Goal: Obtain resource: Download file/media

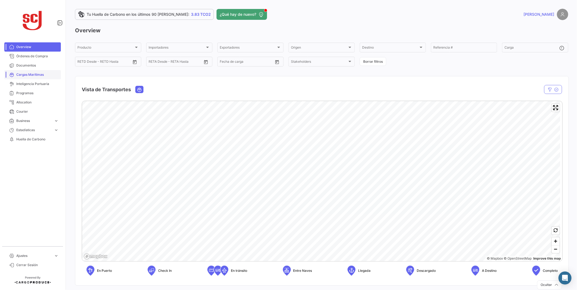
click at [27, 77] on span "Cargas Marítimas" at bounding box center [37, 74] width 42 height 5
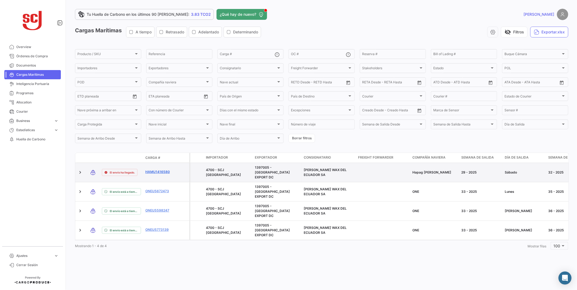
click at [154, 170] on link "HAMU1416580" at bounding box center [159, 172] width 28 height 5
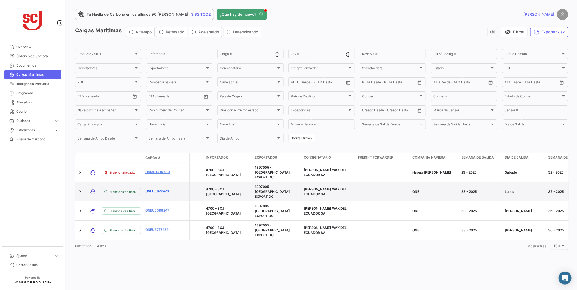
click at [153, 189] on link "ONEU5672473" at bounding box center [159, 191] width 28 height 5
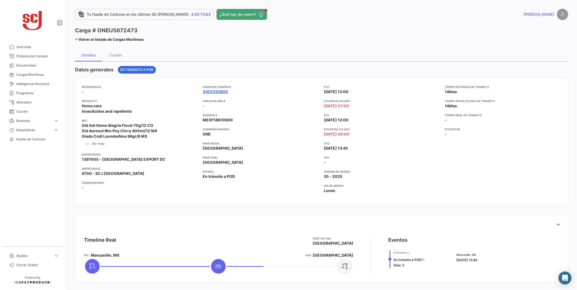
click at [222, 91] on link "4302332800" at bounding box center [215, 91] width 25 height 5
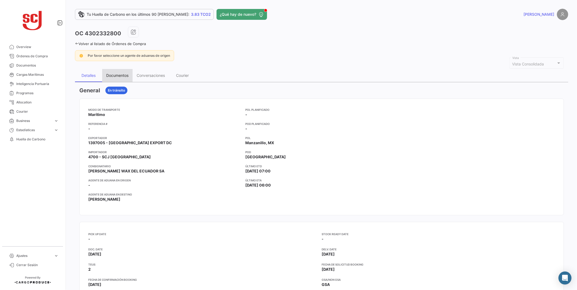
click at [121, 75] on div "Documentos" at bounding box center [117, 75] width 22 height 5
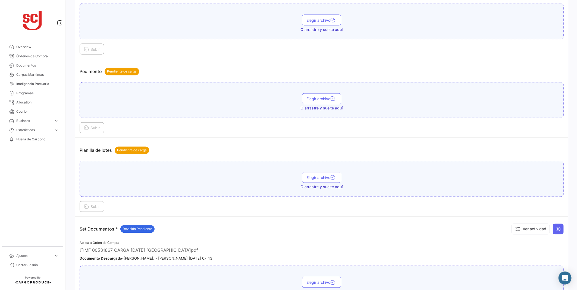
scroll to position [648, 0]
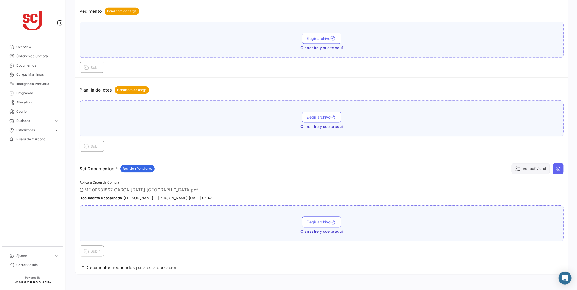
click at [540, 168] on button "Ver actividad" at bounding box center [531, 169] width 38 height 11
click at [520, 170] on button "Ver actividad" at bounding box center [531, 169] width 38 height 11
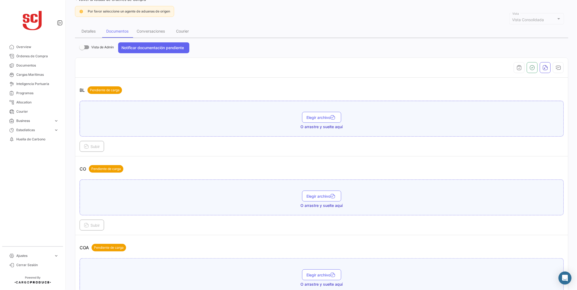
scroll to position [0, 0]
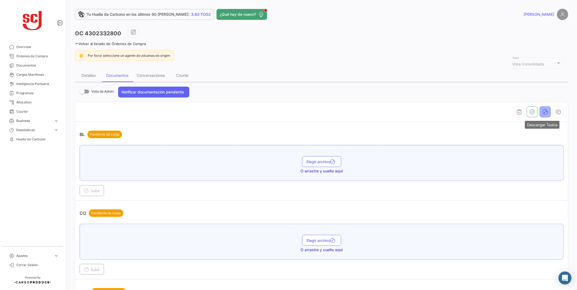
drag, startPoint x: 548, startPoint y: 114, endPoint x: 543, endPoint y: 114, distance: 5.2
click at [543, 114] on div at bounding box center [322, 112] width 484 height 11
click at [543, 114] on button "button" at bounding box center [545, 112] width 11 height 11
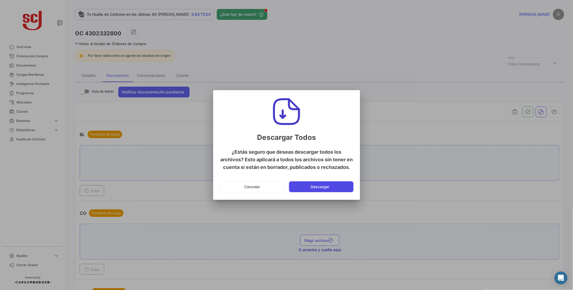
click at [341, 182] on button "Descargar" at bounding box center [321, 187] width 64 height 11
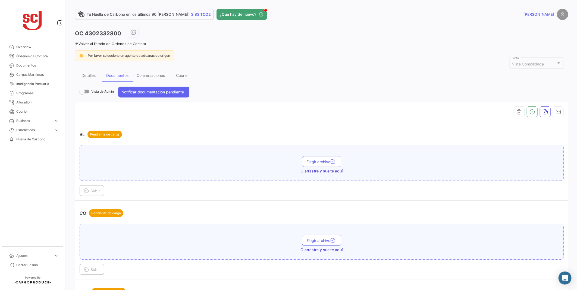
drag, startPoint x: 121, startPoint y: 35, endPoint x: 85, endPoint y: 35, distance: 35.6
click at [85, 35] on div "OC 4302332800" at bounding box center [322, 34] width 494 height 14
copy h3 "4302332800"
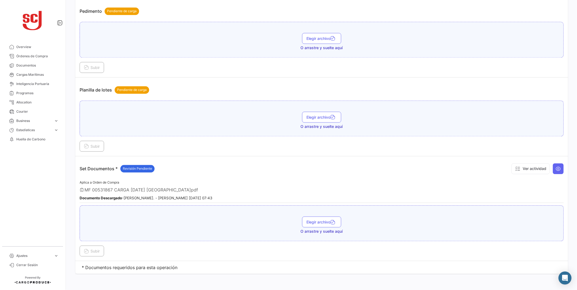
scroll to position [618, 0]
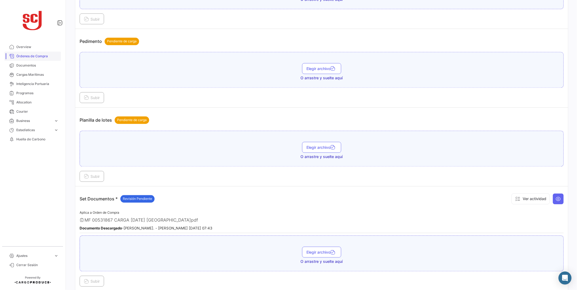
click at [46, 57] on span "Órdenes de Compra" at bounding box center [37, 56] width 42 height 5
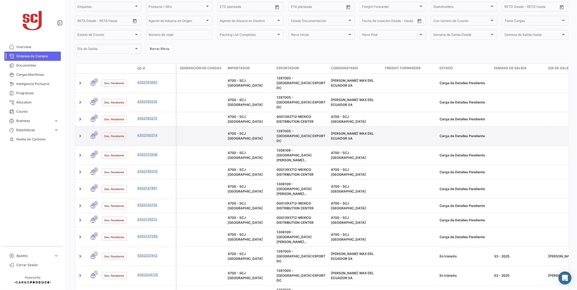
scroll to position [91, 0]
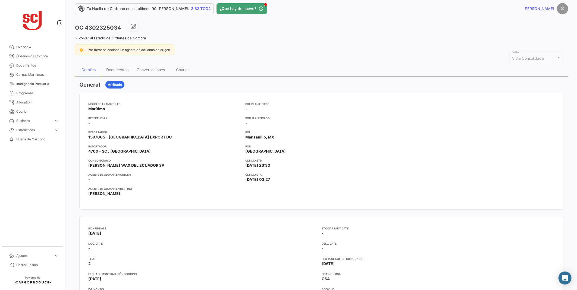
scroll to position [3, 0]
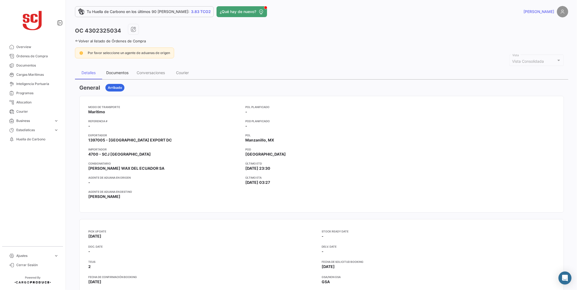
drag, startPoint x: 122, startPoint y: 70, endPoint x: 126, endPoint y: 71, distance: 4.4
click at [122, 70] on div "Documentos" at bounding box center [117, 72] width 30 height 13
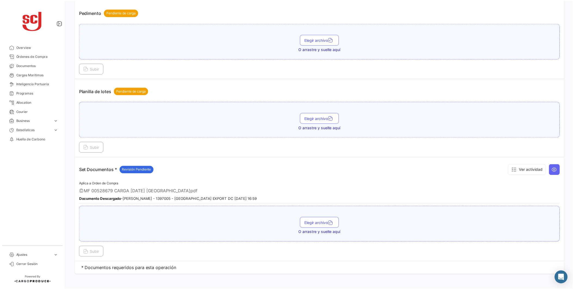
scroll to position [648, 0]
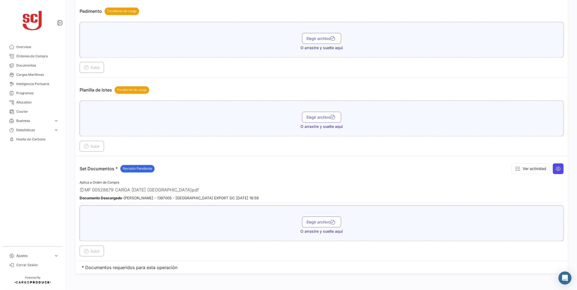
click at [558, 167] on icon at bounding box center [558, 168] width 5 height 5
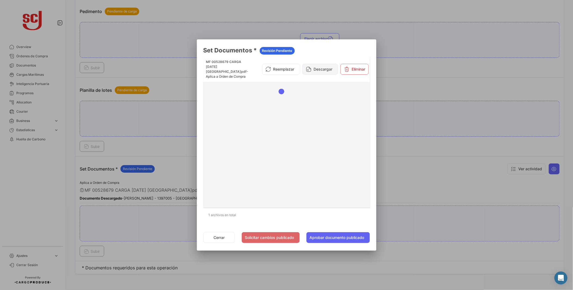
click at [314, 68] on button "Descargar" at bounding box center [320, 69] width 36 height 11
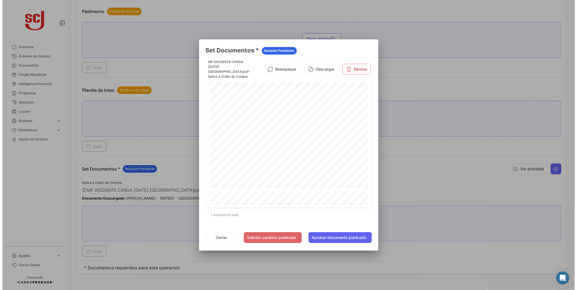
scroll to position [302, 0]
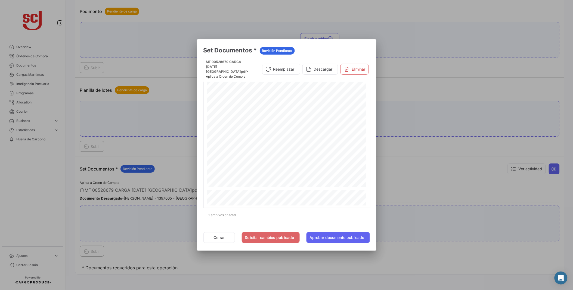
click at [502, 206] on div at bounding box center [286, 145] width 573 height 290
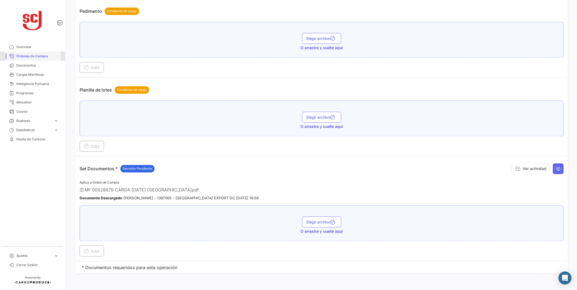
click at [43, 59] on link "Órdenes de Compra" at bounding box center [32, 56] width 57 height 9
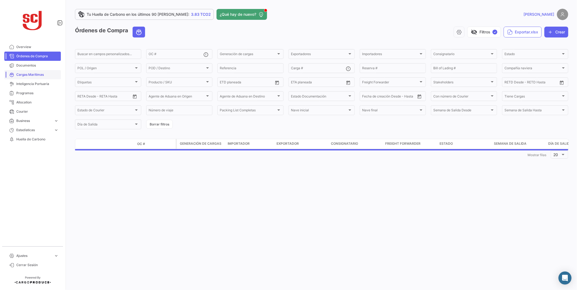
click at [35, 73] on span "Cargas Marítimas" at bounding box center [37, 74] width 42 height 5
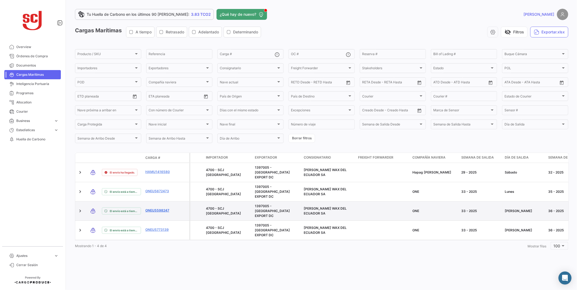
click at [150, 208] on link "ONEU5598247" at bounding box center [159, 210] width 28 height 5
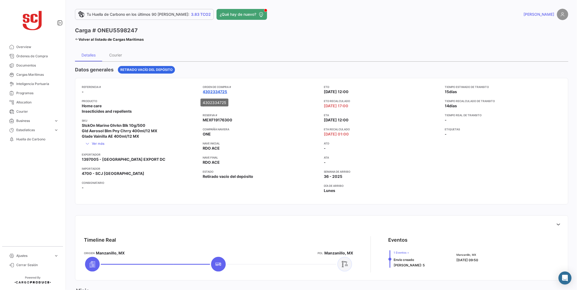
click at [214, 92] on link "4302334725" at bounding box center [215, 91] width 24 height 5
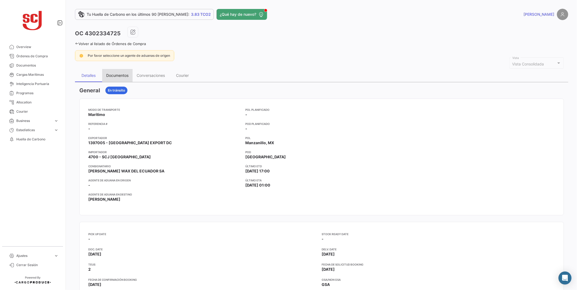
click at [116, 75] on div "Documentos" at bounding box center [117, 75] width 22 height 5
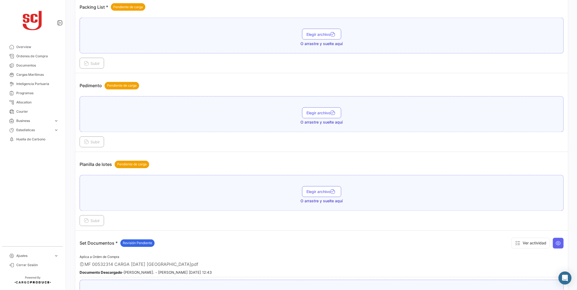
scroll to position [648, 0]
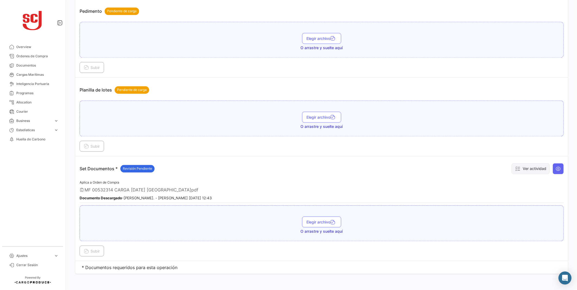
click at [534, 169] on button "Ver actividad" at bounding box center [531, 169] width 38 height 11
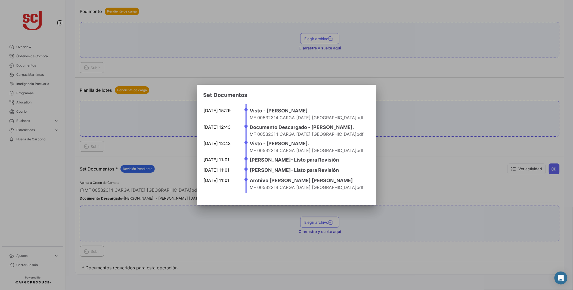
click at [411, 202] on div at bounding box center [286, 145] width 573 height 290
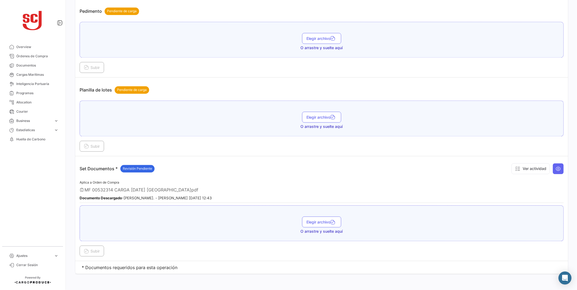
drag, startPoint x: 537, startPoint y: 169, endPoint x: 545, endPoint y: 183, distance: 15.9
click at [545, 183] on app-document-grouped "Set Documentos * Revisión Pendiente Ver actividad Aplica a Orden de Compra MF 0…" at bounding box center [322, 209] width 484 height 96
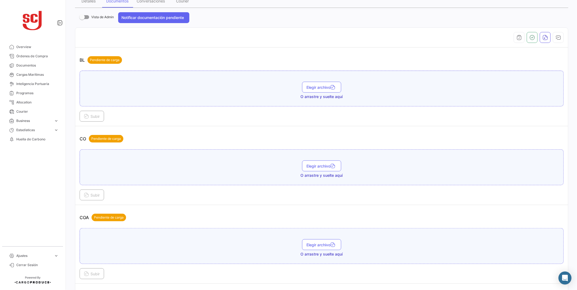
scroll to position [0, 0]
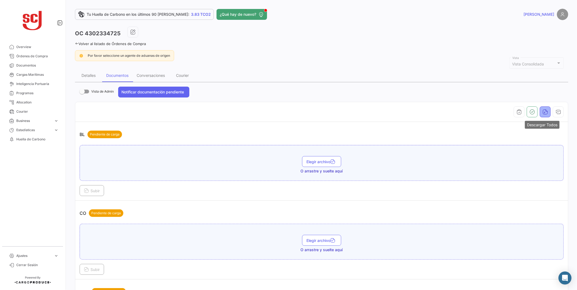
click at [547, 114] on button "button" at bounding box center [545, 112] width 11 height 11
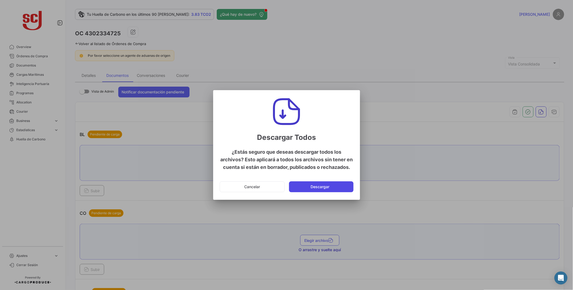
click at [336, 190] on button "Descargar" at bounding box center [321, 187] width 64 height 11
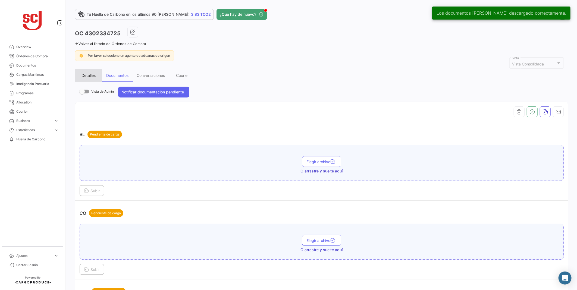
click at [83, 74] on div "Detalles" at bounding box center [89, 75] width 14 height 5
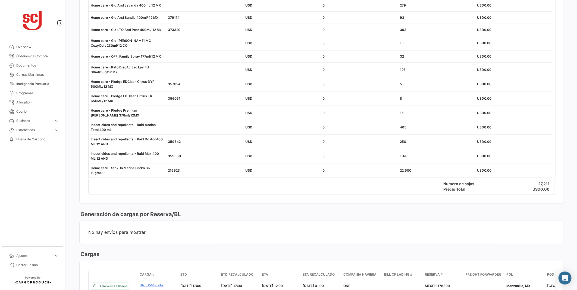
scroll to position [544, 0]
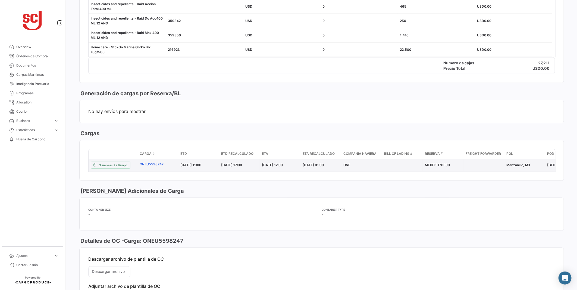
click at [161, 162] on link "ONEU5598247" at bounding box center [158, 164] width 36 height 5
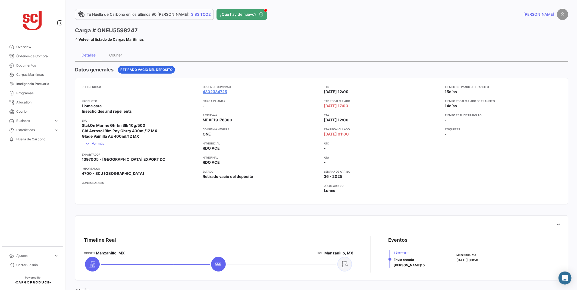
drag, startPoint x: 147, startPoint y: 34, endPoint x: 100, endPoint y: 33, distance: 47.6
click at [100, 33] on div "Carga # ONEU5598247 Volver al listado [PERSON_NAME] Marítimas" at bounding box center [198, 35] width 247 height 17
click at [99, 31] on h3 "Carga # ONEU5598247" at bounding box center [106, 31] width 63 height 8
click at [99, 30] on h3 "Carga # ONEU5598247" at bounding box center [106, 31] width 63 height 8
drag, startPoint x: 99, startPoint y: 29, endPoint x: 137, endPoint y: 29, distance: 38.6
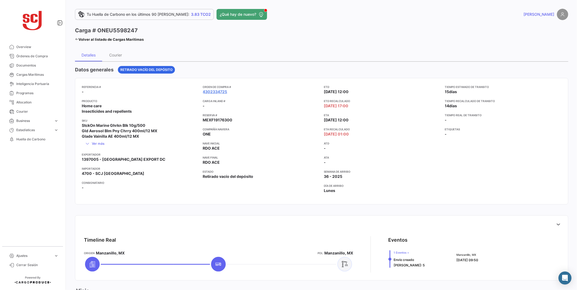
click at [137, 29] on div "Carga # ONEU5598247" at bounding box center [109, 31] width 69 height 8
copy h3 "ONEU5598247"
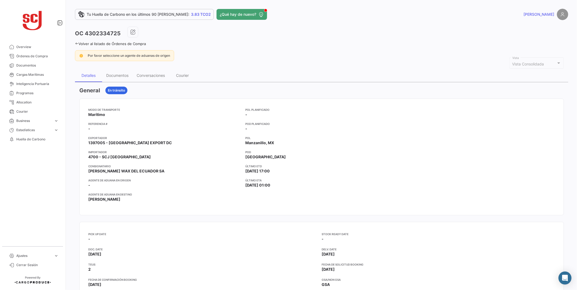
click at [401, 42] on div "Volver al listado de Órdenes de Compra" at bounding box center [322, 43] width 494 height 6
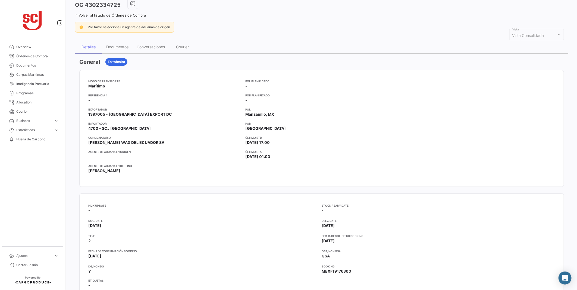
scroll to position [91, 0]
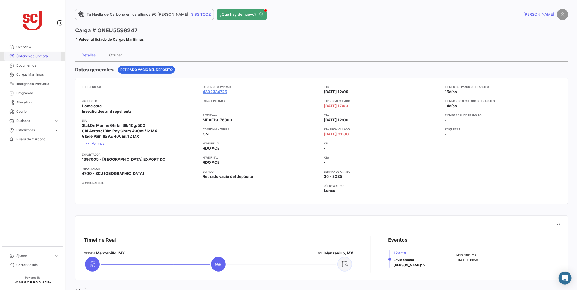
click at [35, 58] on span "Órdenes de Compra" at bounding box center [37, 56] width 42 height 5
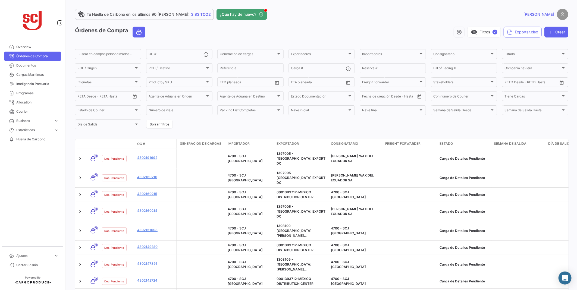
drag, startPoint x: 20, startPoint y: 193, endPoint x: 21, endPoint y: 197, distance: 3.3
click at [20, 193] on mat-nav-list "Overview Órdenes de Compra Documentos Cargas Marítimas Inteligencia Portuaria P…" at bounding box center [32, 142] width 65 height 204
click at [38, 74] on span "Cargas Marítimas" at bounding box center [37, 74] width 42 height 5
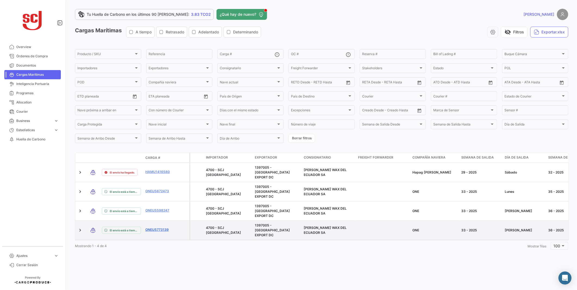
click at [153, 228] on link "ONEU5773139" at bounding box center [159, 230] width 28 height 5
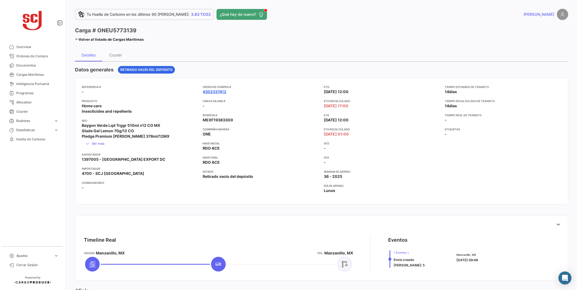
click at [218, 90] on link "4302337412" at bounding box center [215, 91] width 24 height 5
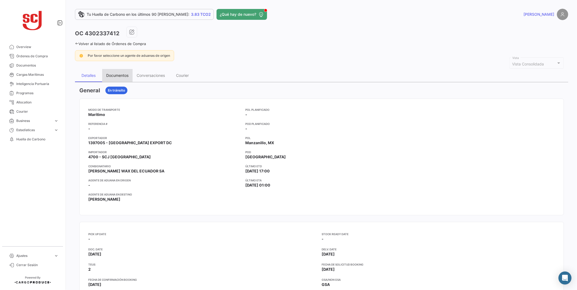
click at [110, 74] on div "Documentos" at bounding box center [117, 75] width 22 height 5
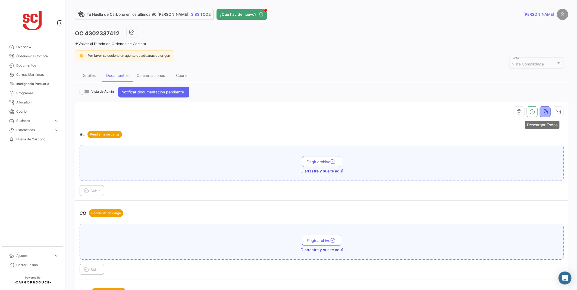
click at [543, 115] on button "button" at bounding box center [545, 112] width 11 height 11
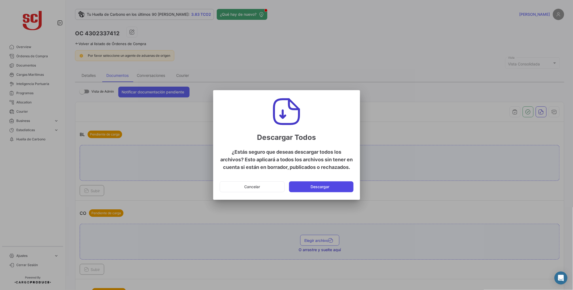
click at [314, 191] on button "Descargar" at bounding box center [321, 187] width 64 height 11
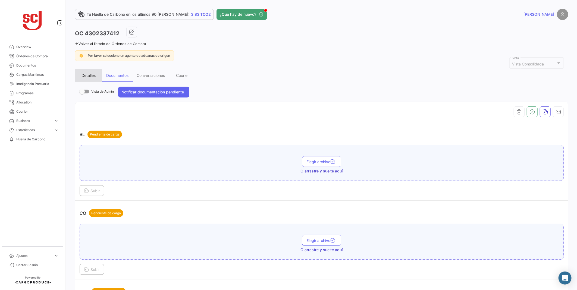
click at [83, 75] on div "Detalles" at bounding box center [89, 75] width 14 height 5
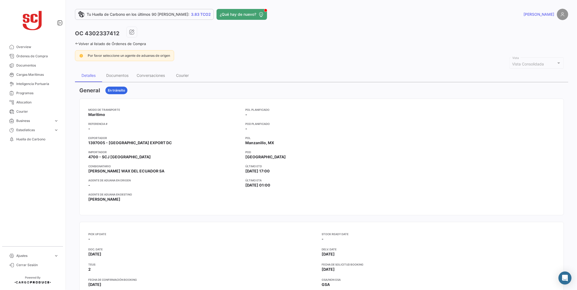
click at [448, 151] on div at bounding box center [479, 157] width 153 height 99
click at [409, 162] on div at bounding box center [479, 157] width 153 height 99
